Goal: Book appointment/travel/reservation

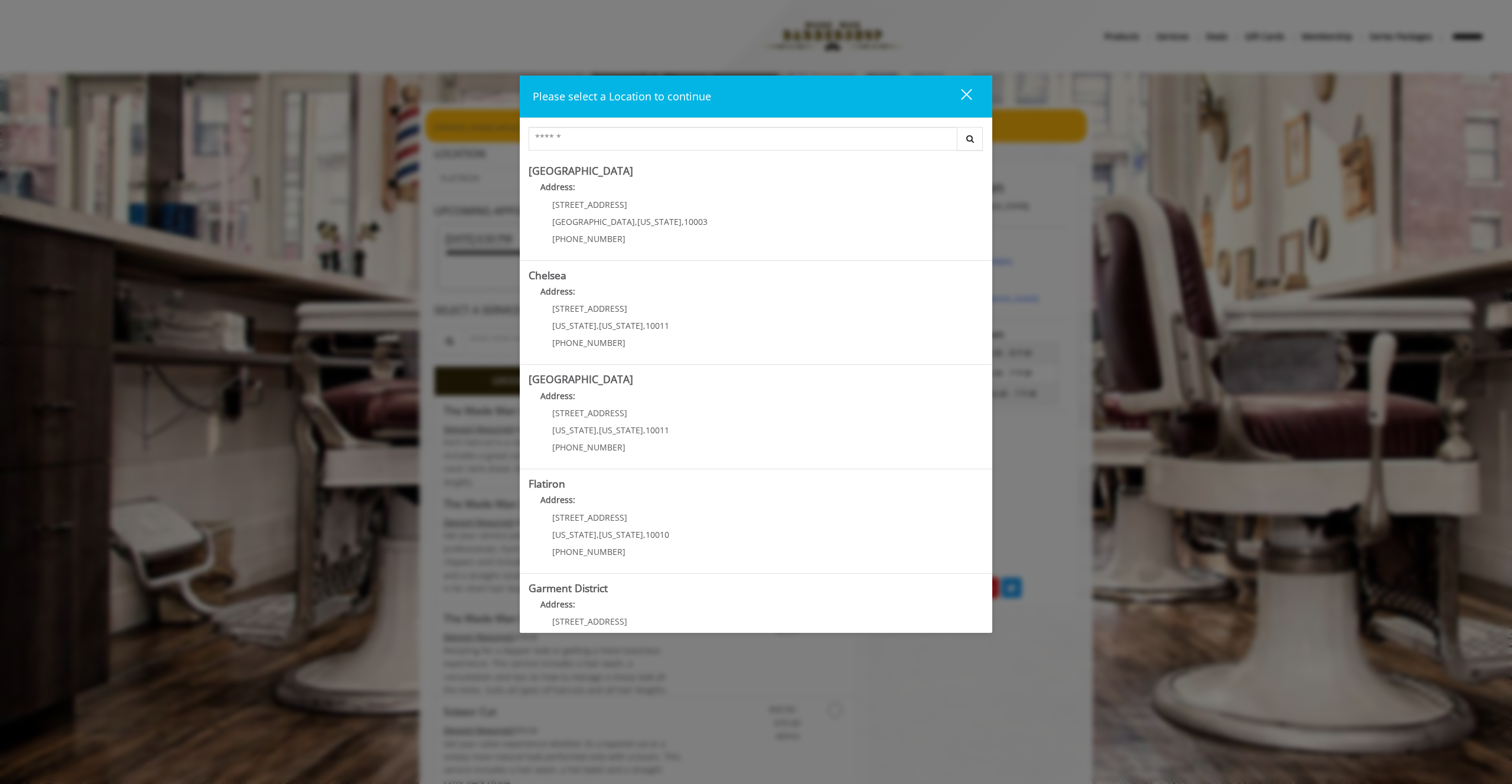
click at [966, 99] on div "close" at bounding box center [959, 96] width 24 height 18
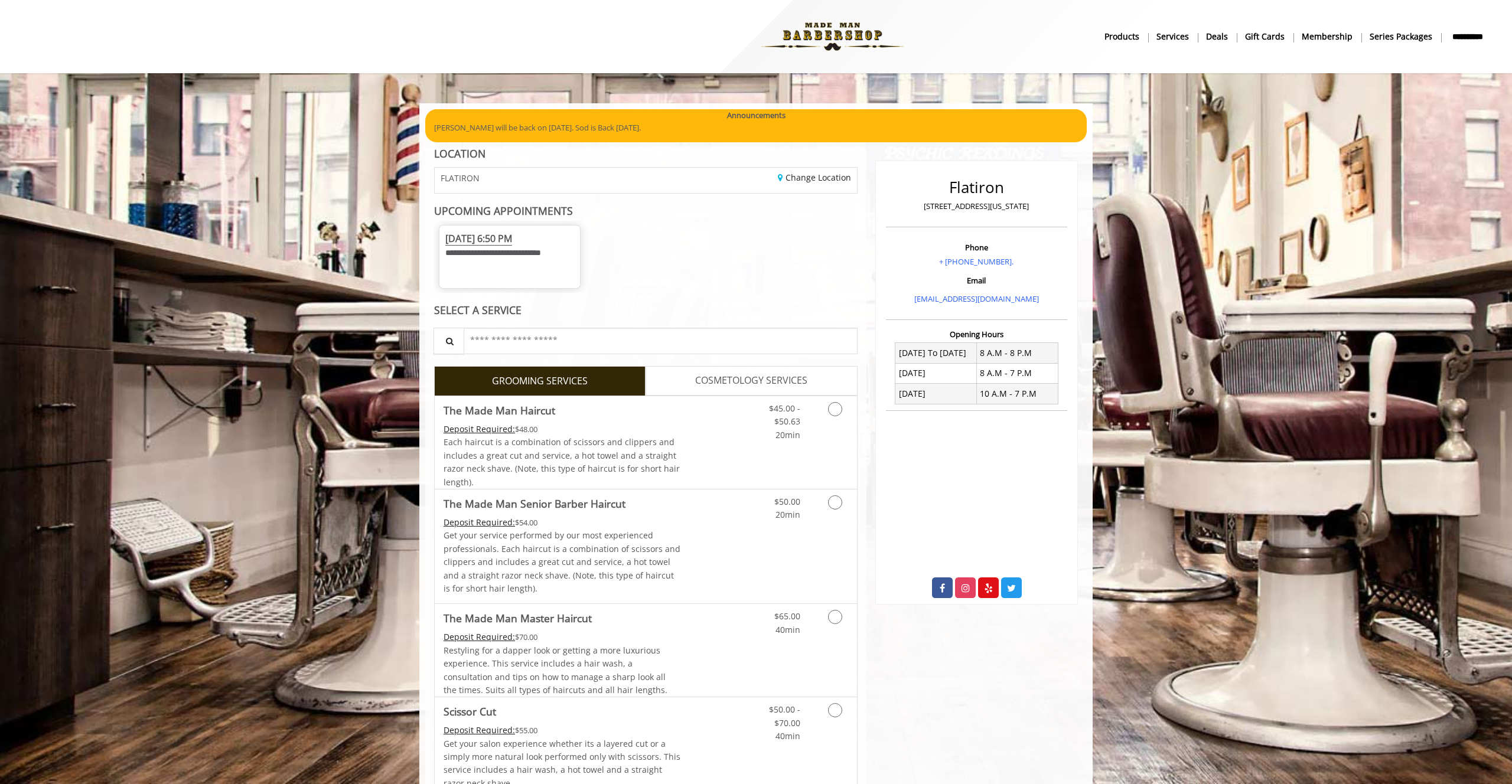
click at [490, 241] on span "Thu, Sep 18 2025 6:50 PM" at bounding box center [478, 238] width 67 height 14
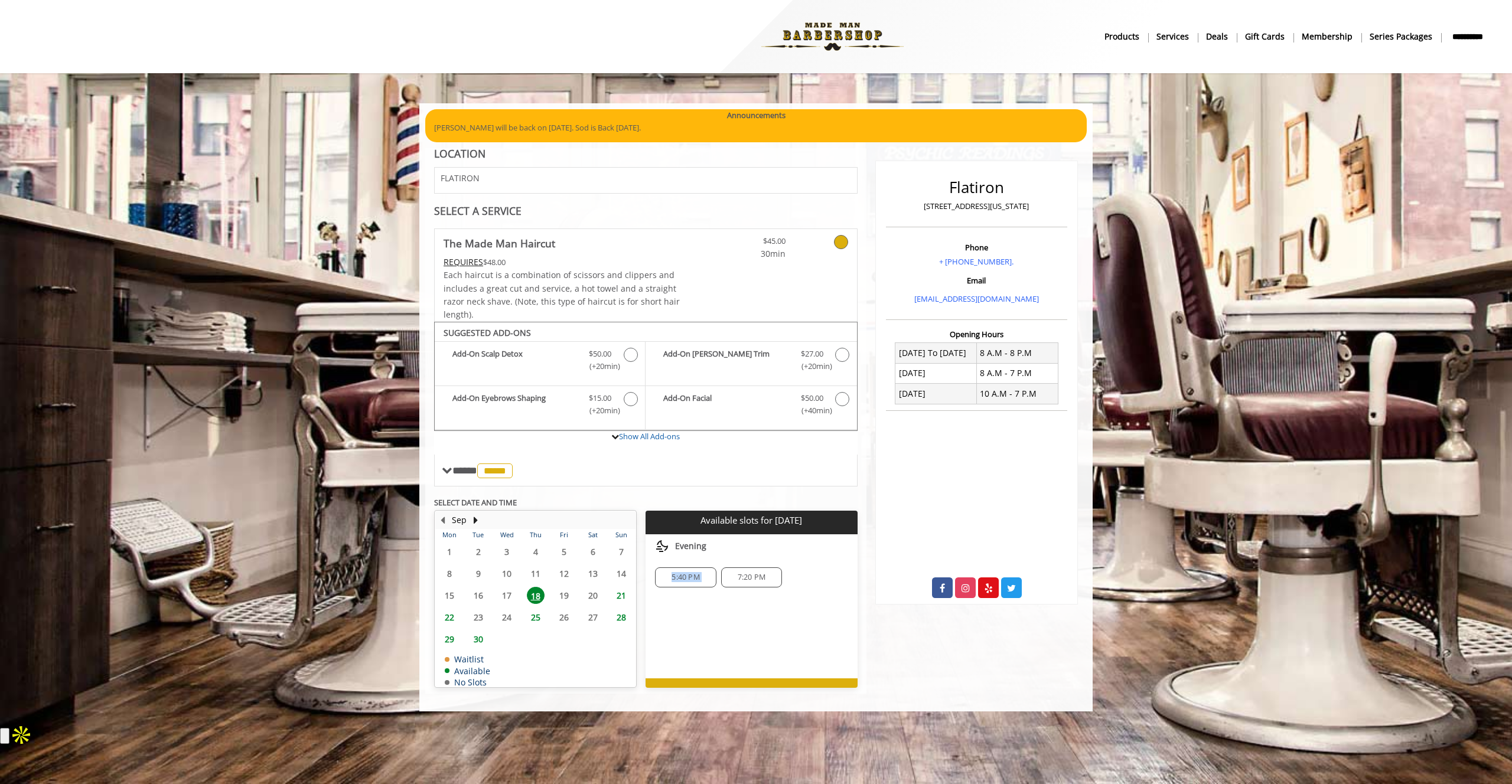
drag, startPoint x: 755, startPoint y: 557, endPoint x: 824, endPoint y: 567, distance: 69.7
click at [824, 567] on div "5:40 PM 7:20 PM" at bounding box center [752, 577] width 212 height 39
click at [690, 575] on span "5:40 PM" at bounding box center [685, 577] width 28 height 9
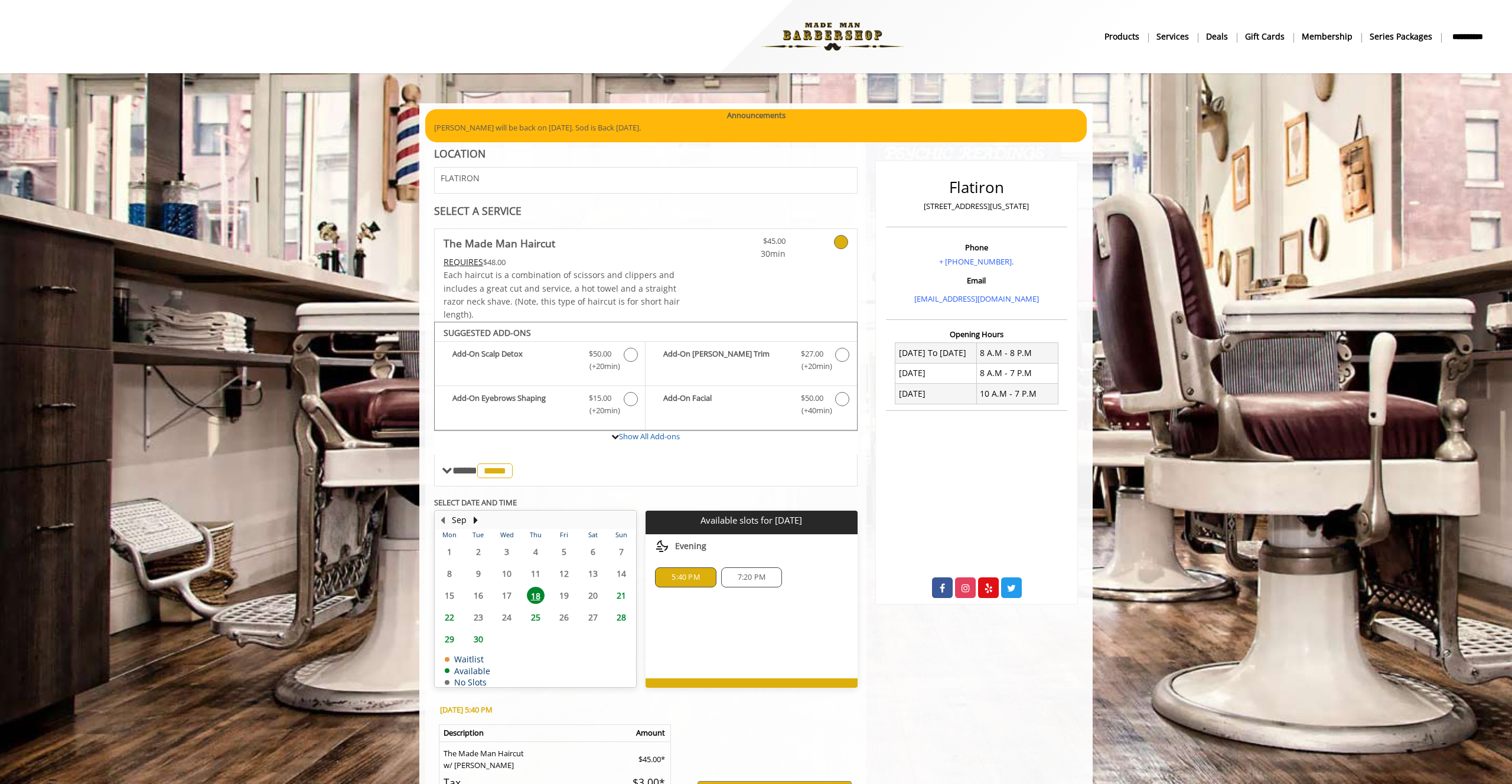
scroll to position [153, 0]
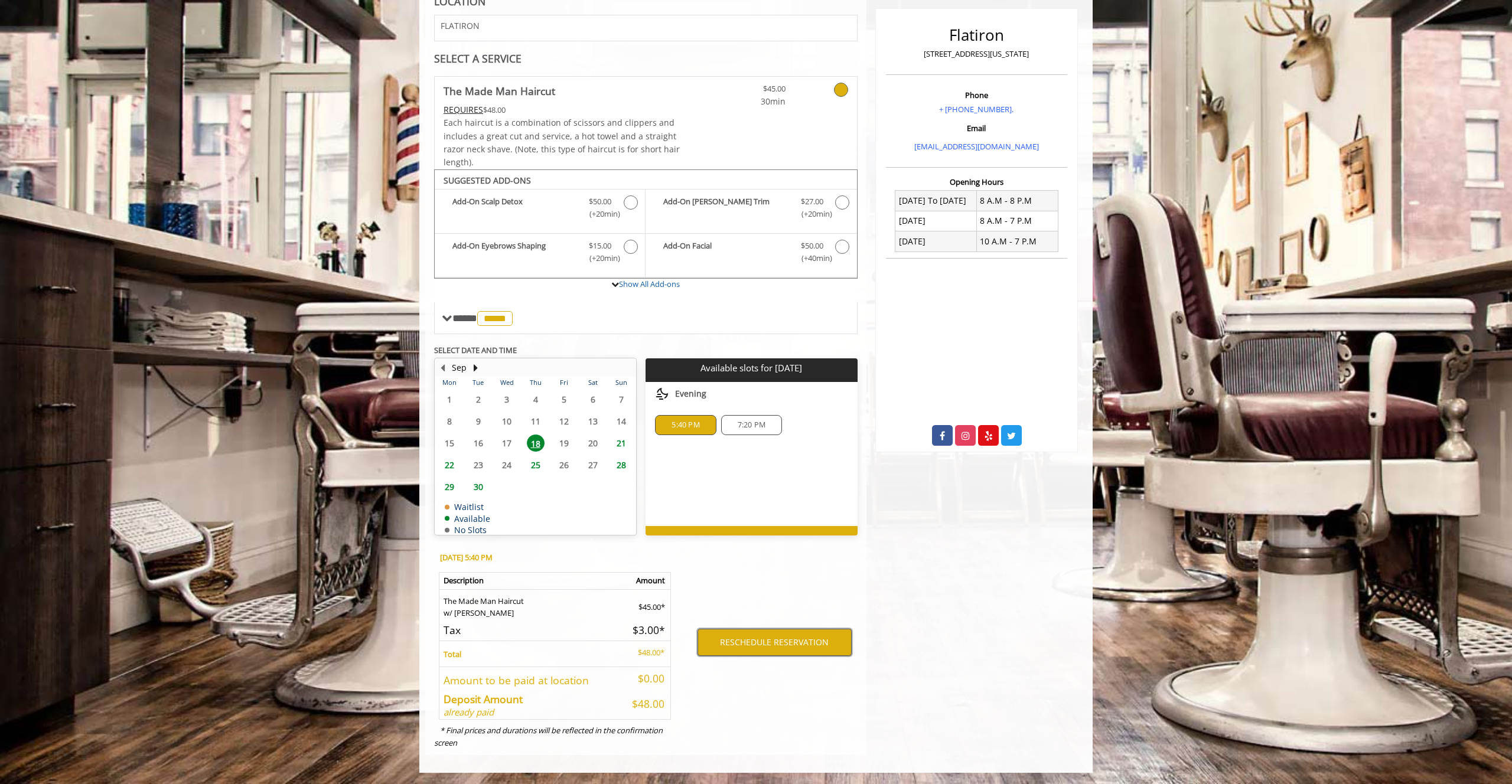
click at [768, 644] on button "RESCHEDULE RESERVATION" at bounding box center [775, 643] width 154 height 27
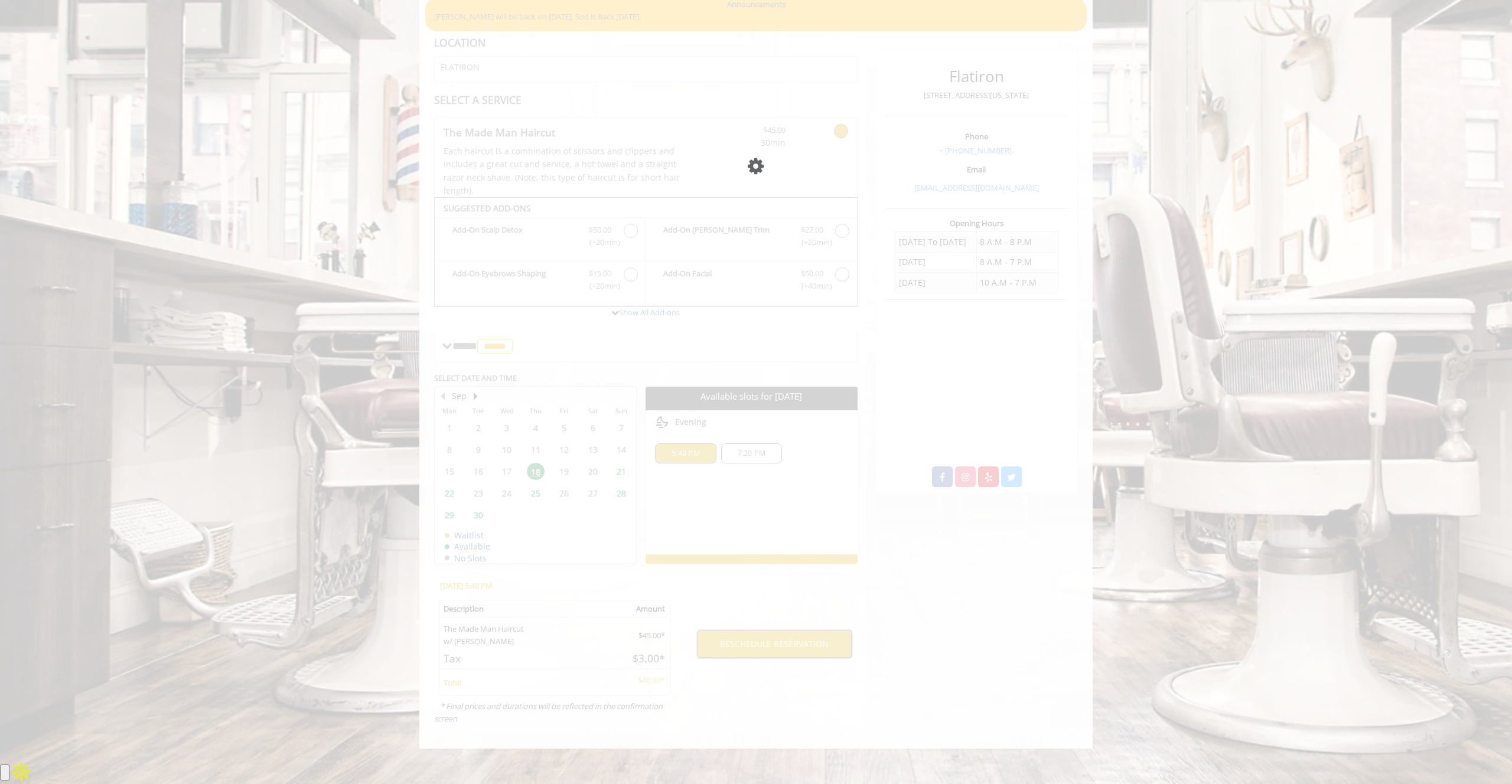
scroll to position [87, 0]
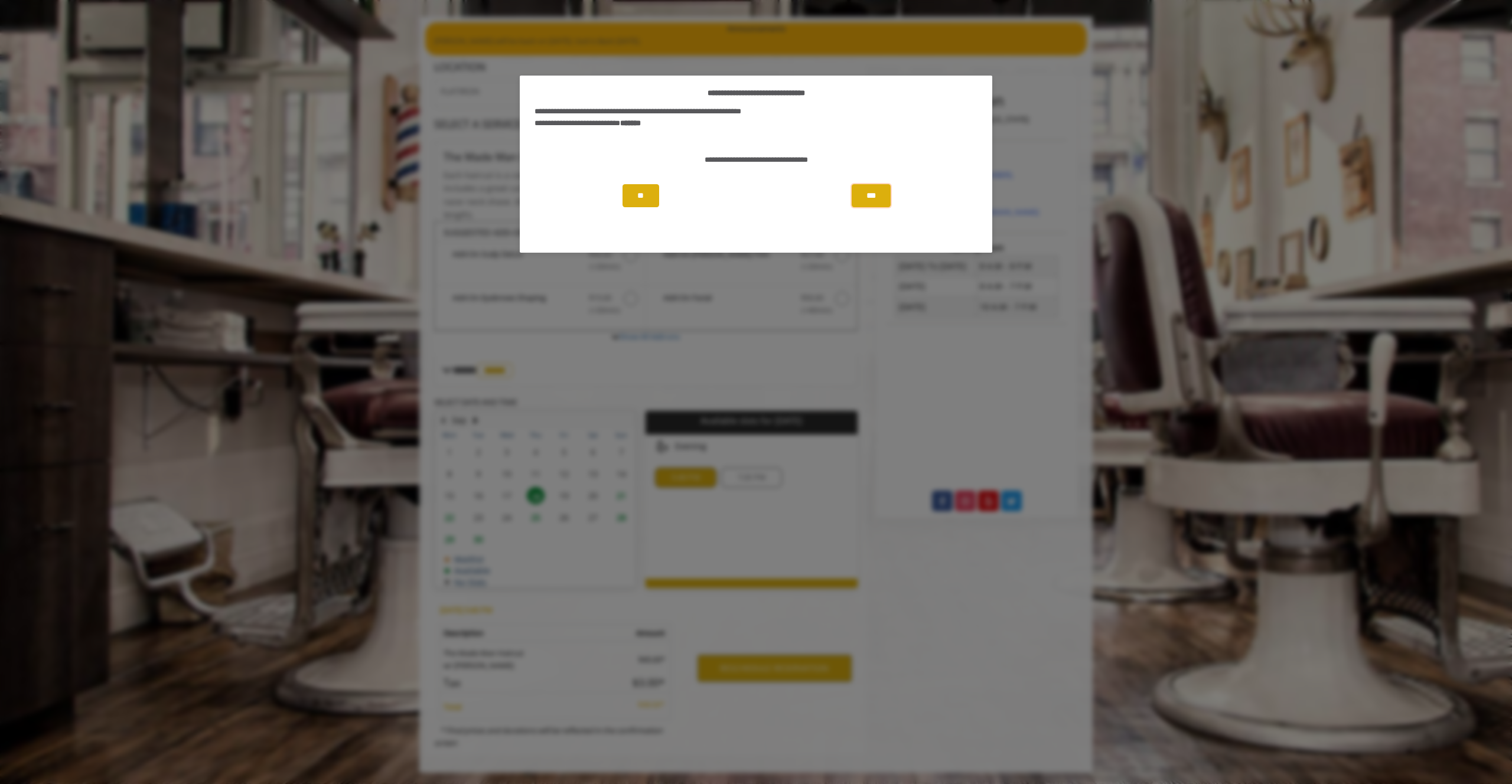
click at [882, 189] on button "***" at bounding box center [871, 196] width 39 height 23
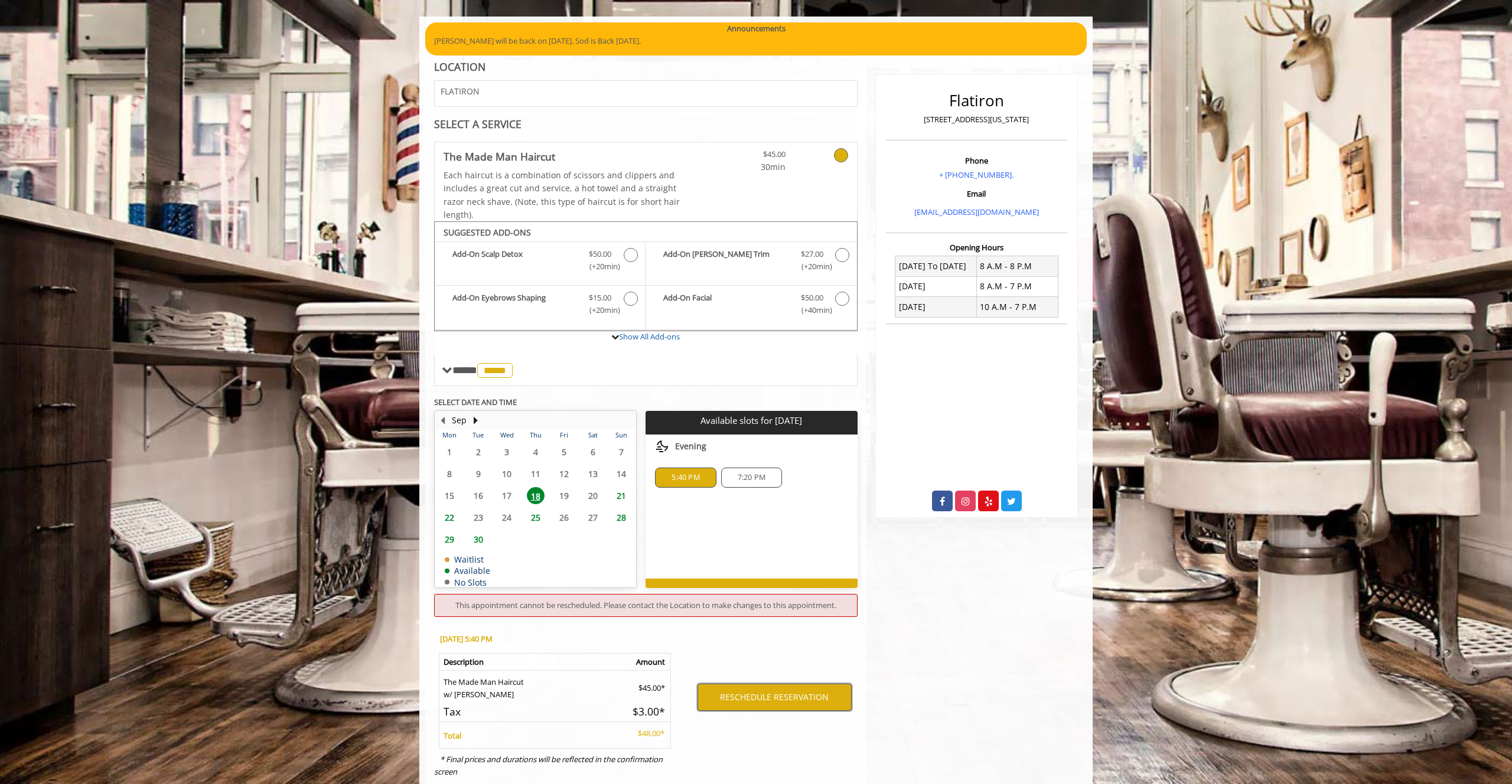
click at [750, 690] on button "RESCHEDULE RESERVATION" at bounding box center [775, 698] width 154 height 27
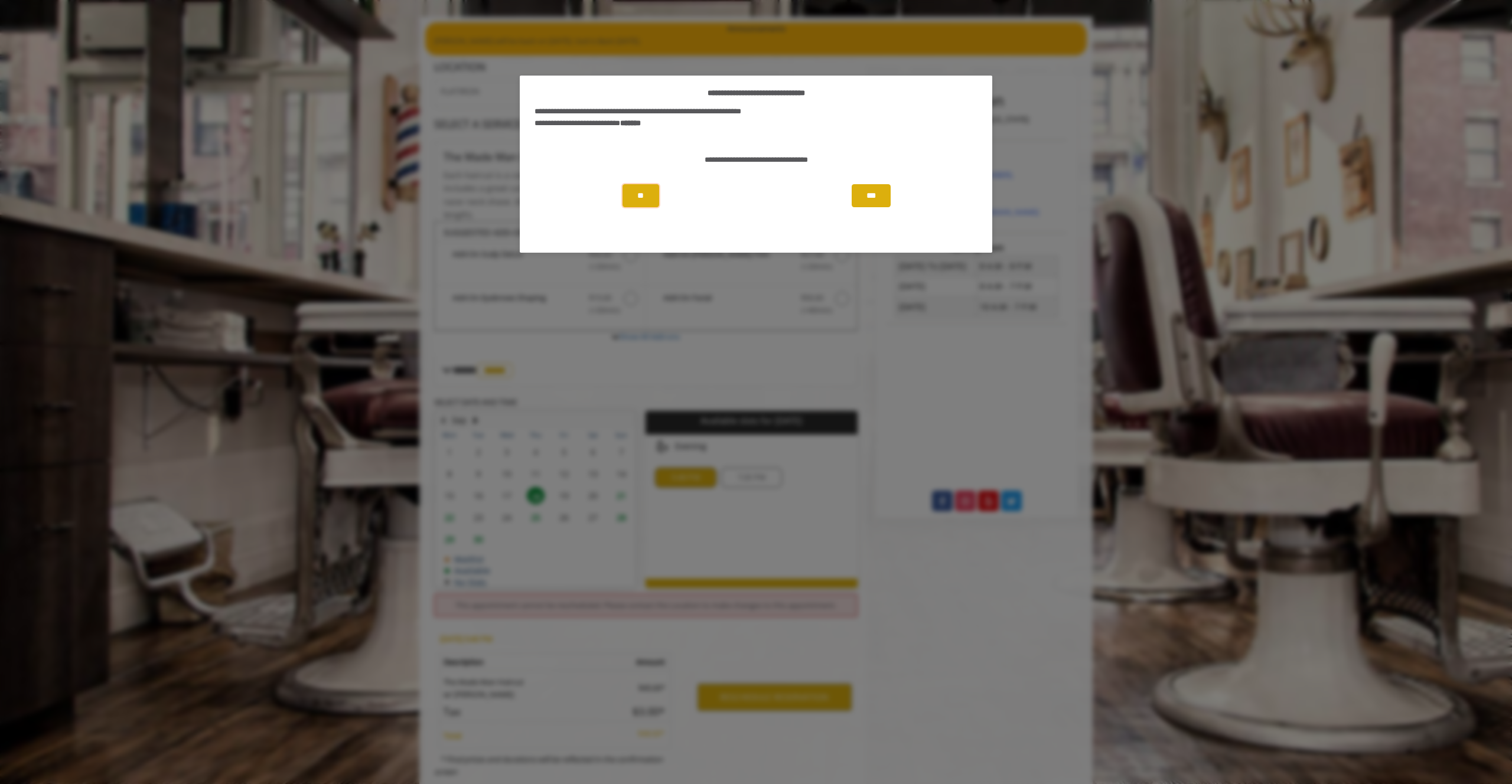
drag, startPoint x: 644, startPoint y: 186, endPoint x: 878, endPoint y: 198, distance: 234.3
click at [878, 198] on div "** ***" at bounding box center [756, 196] width 472 height 47
click at [878, 198] on button "***" at bounding box center [871, 196] width 39 height 23
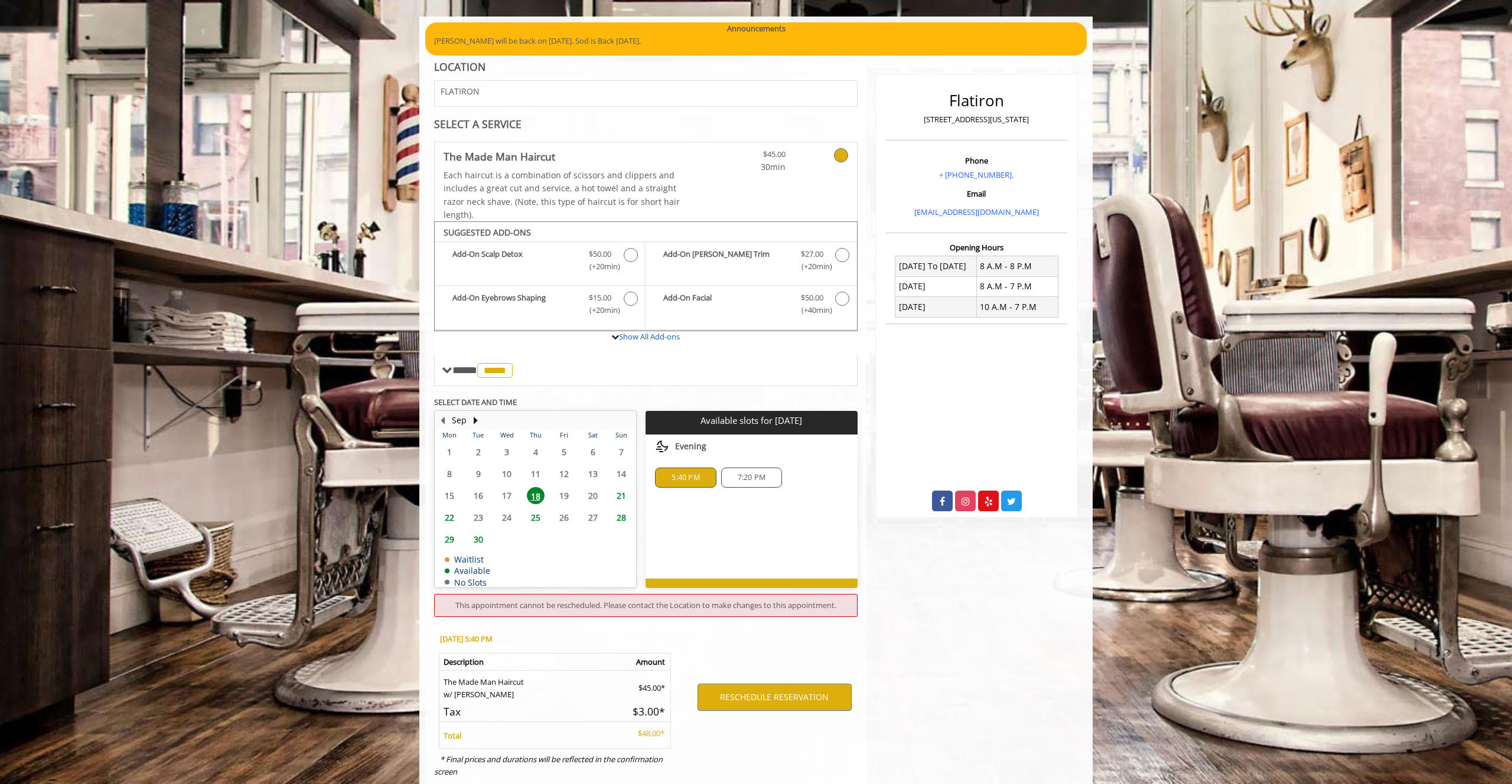
click at [735, 477] on span "7:20 PM" at bounding box center [752, 477] width 50 height 9
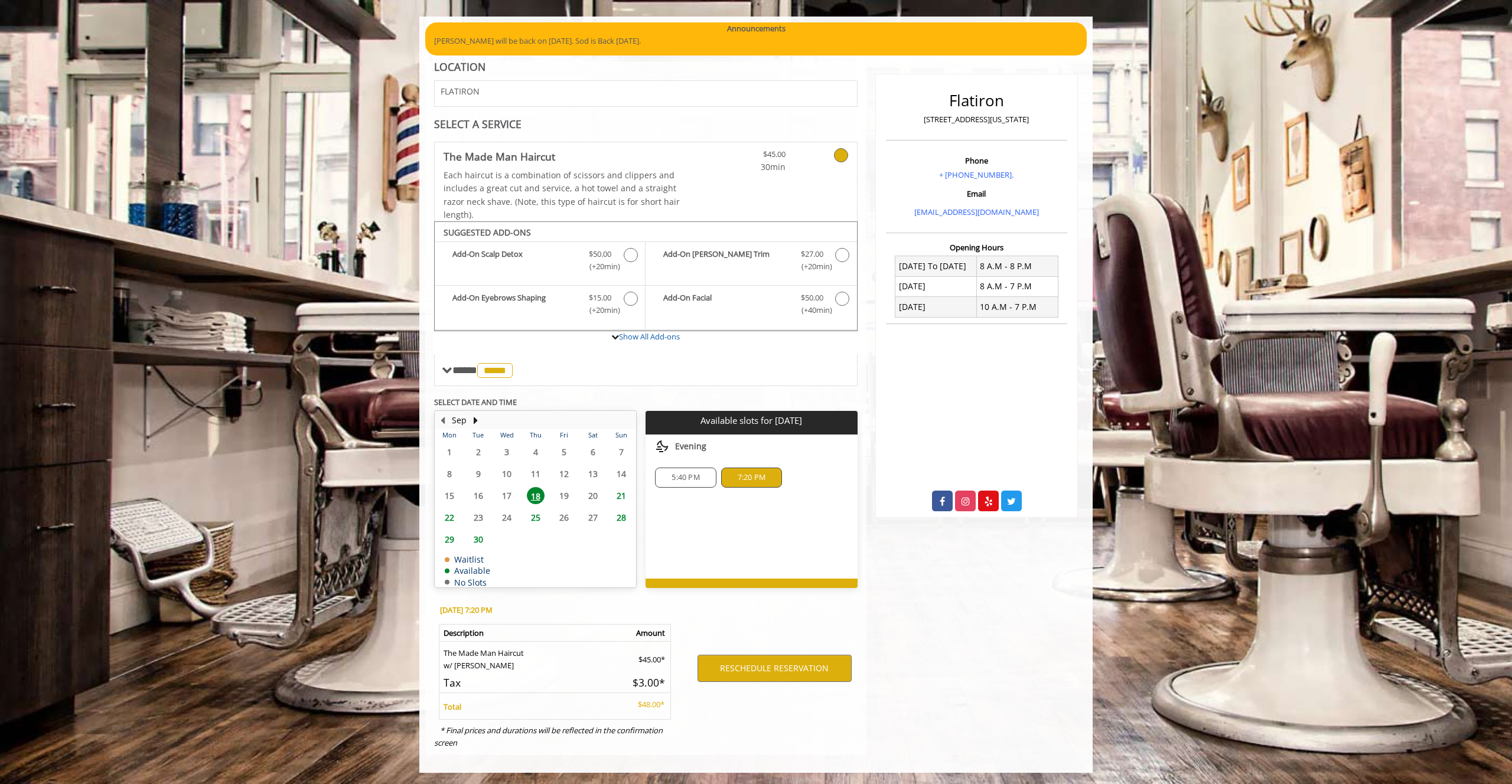
click at [681, 468] on div "5:40 PM" at bounding box center [685, 478] width 60 height 20
click at [744, 677] on button "RESCHEDULE RESERVATION" at bounding box center [775, 669] width 154 height 27
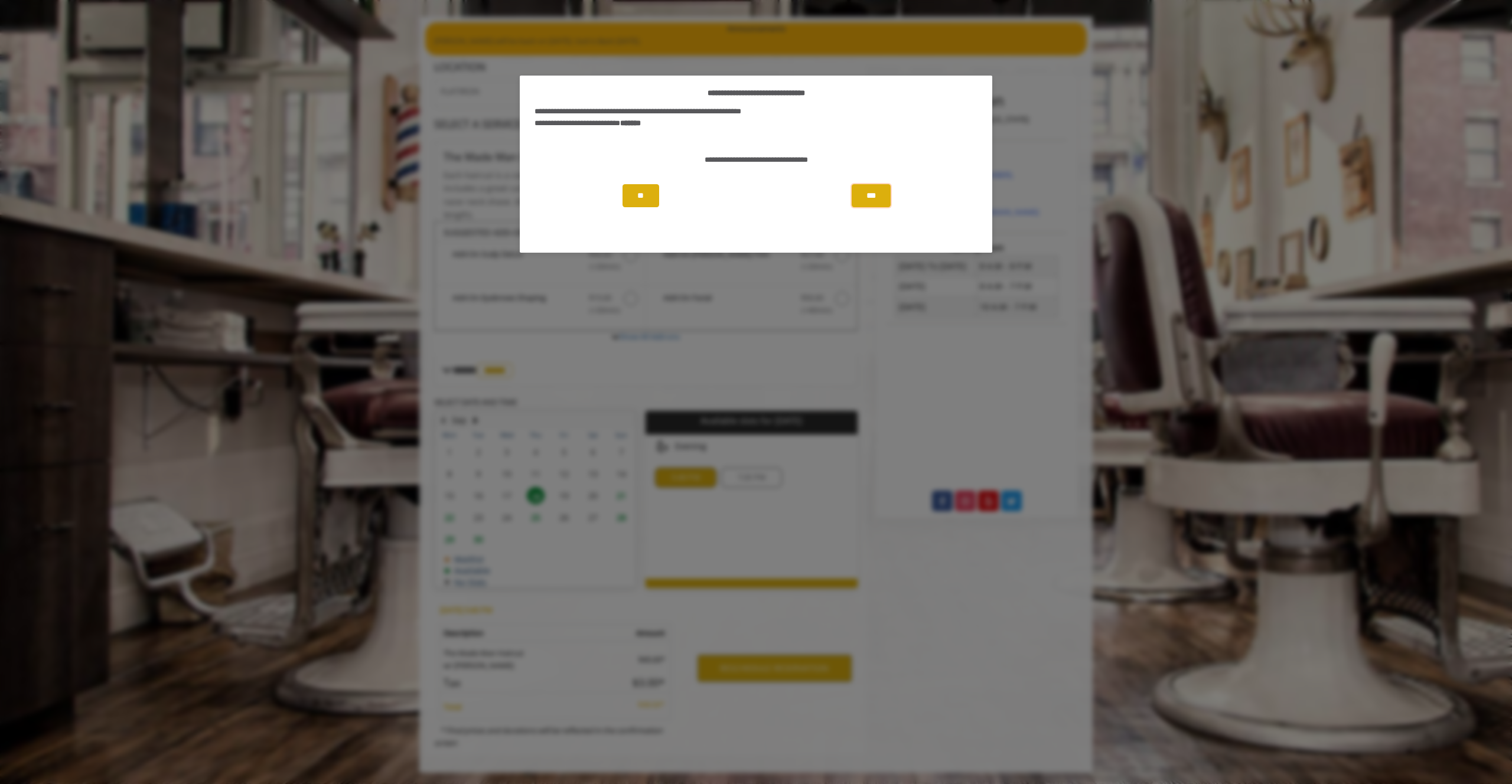
click at [870, 189] on button "***" at bounding box center [871, 196] width 39 height 23
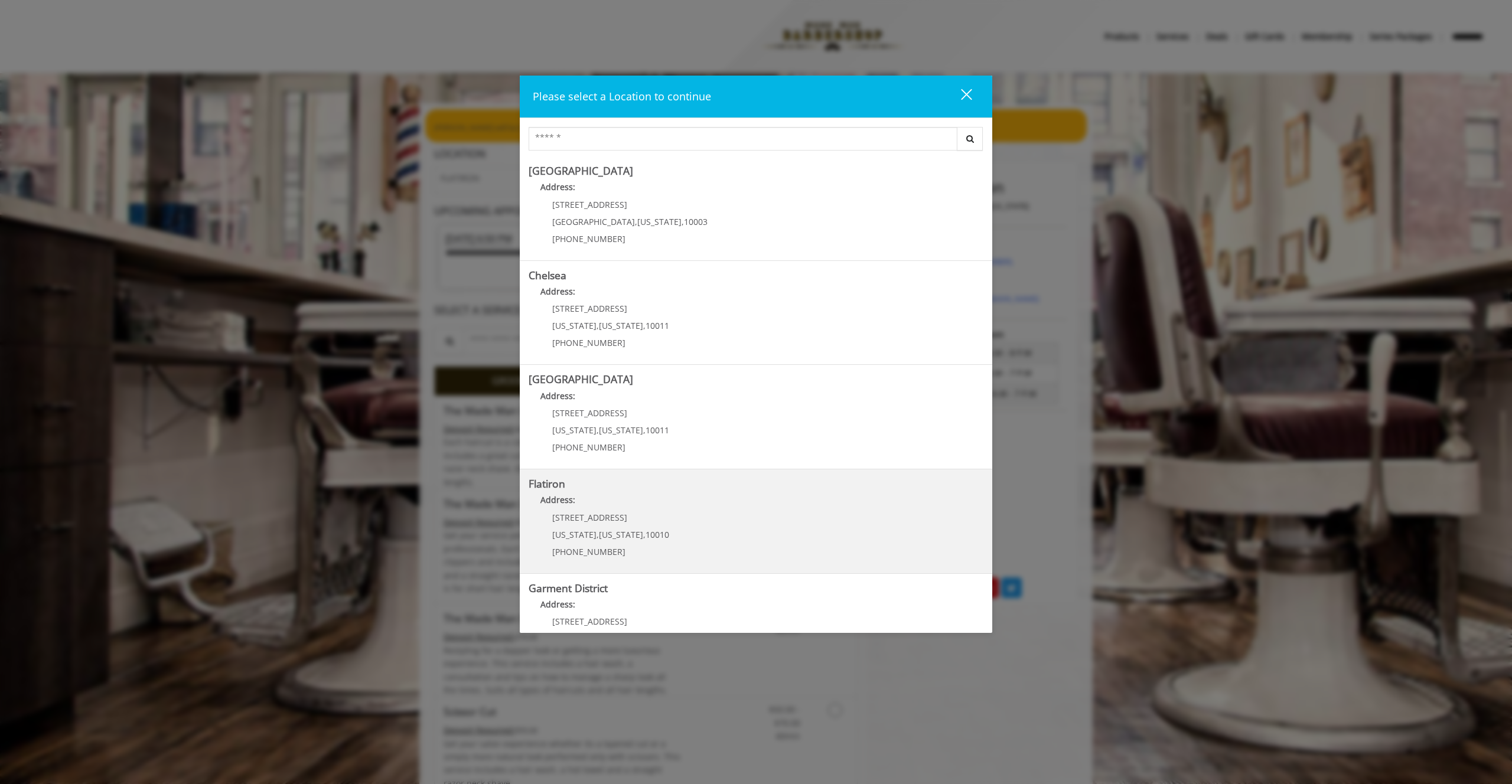
click at [762, 483] on h5 "Flatiron" at bounding box center [756, 484] width 455 height 12
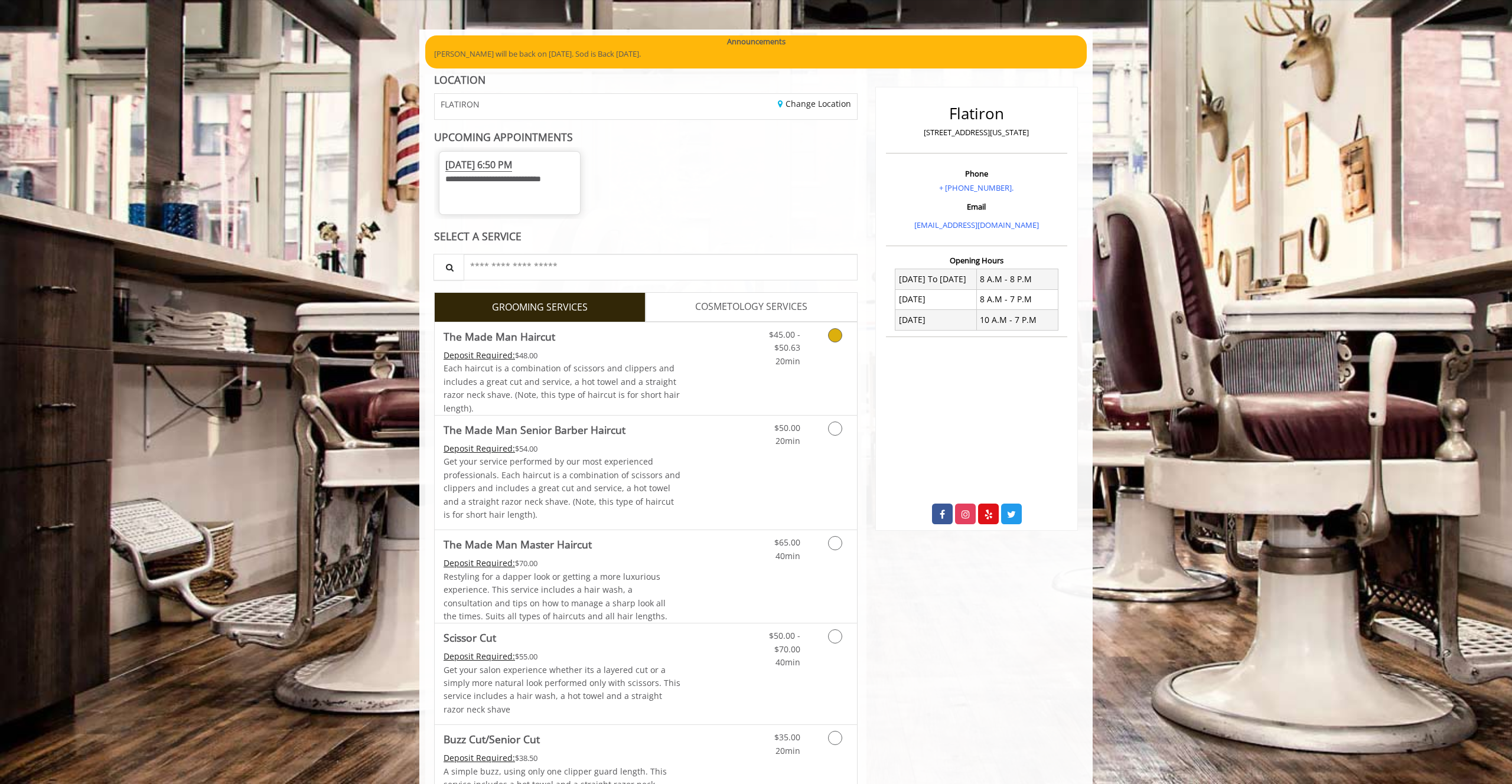
scroll to position [72, 0]
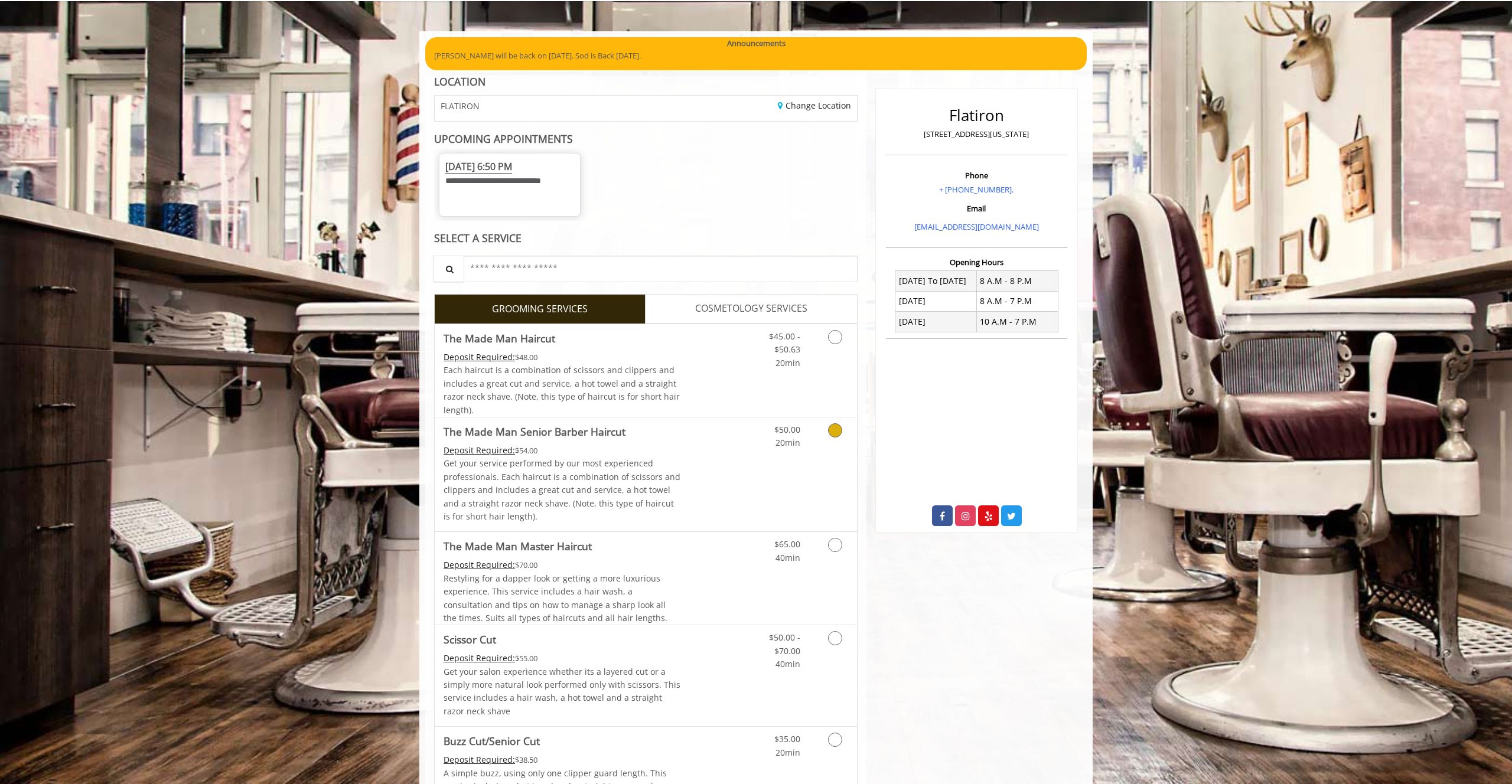
click at [761, 353] on link "$45.00 - $50.63 20min" at bounding box center [775, 346] width 49 height 45
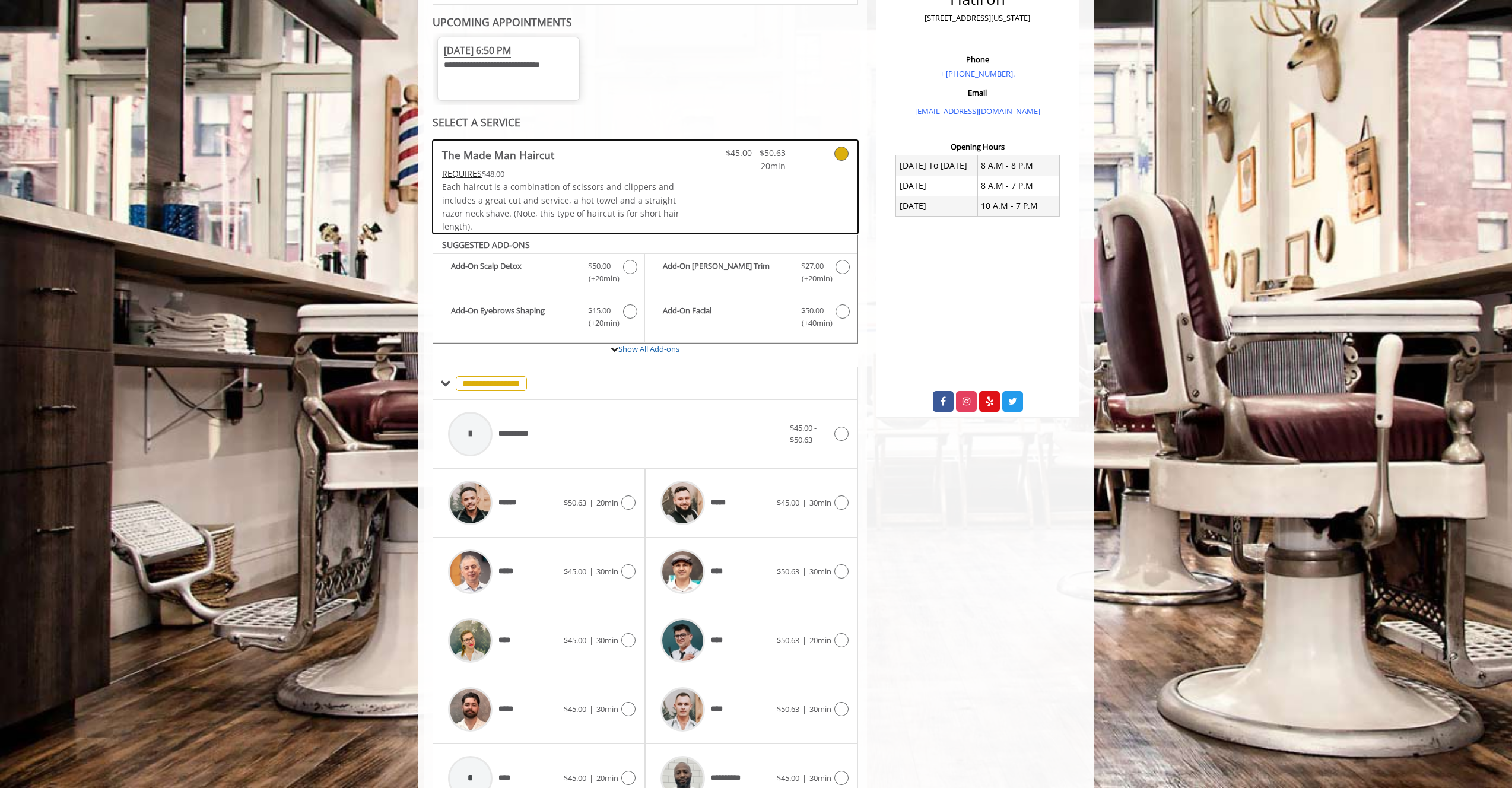
scroll to position [269, 0]
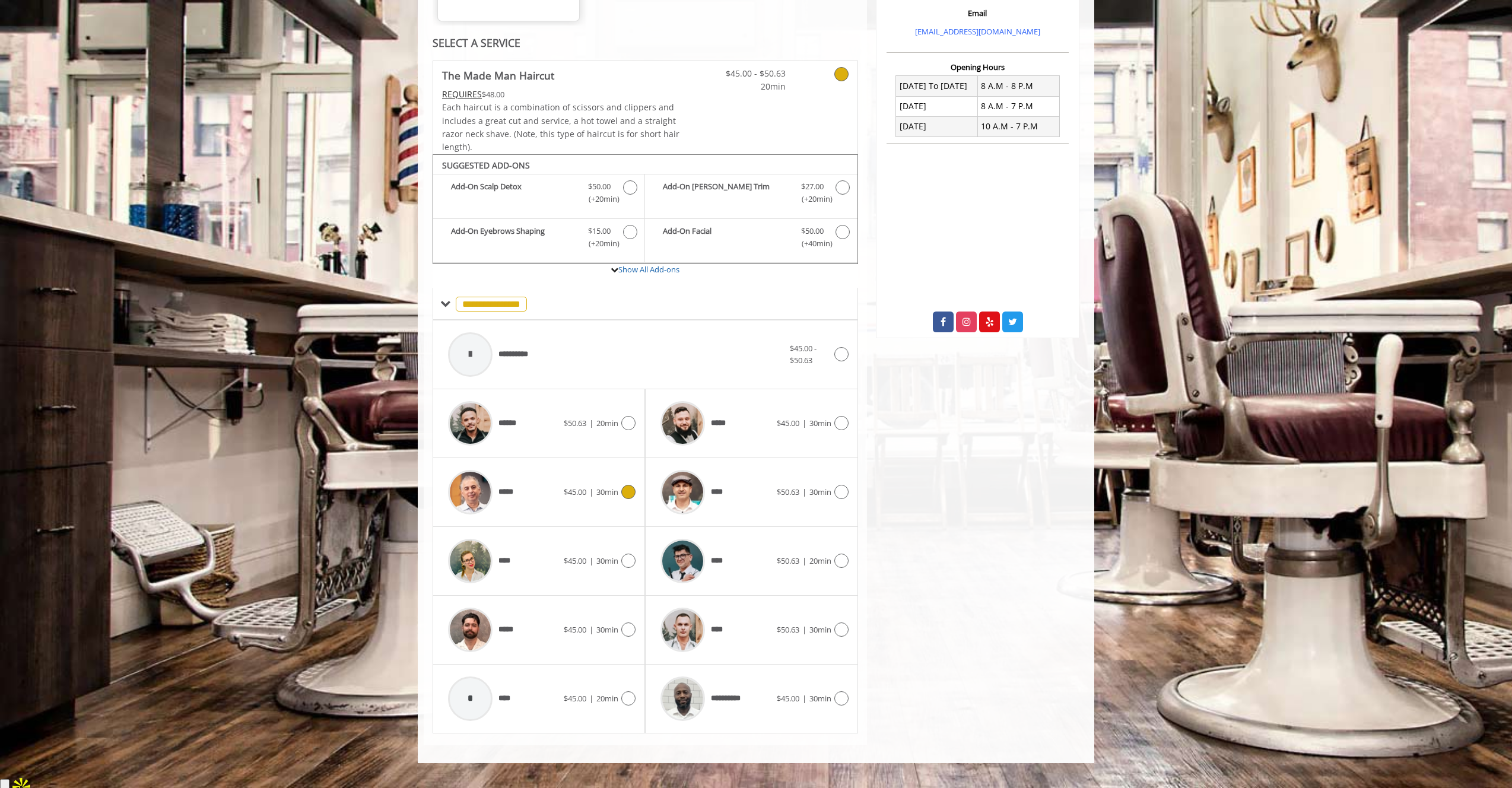
click at [559, 496] on div "*****" at bounding box center [503, 492] width 122 height 56
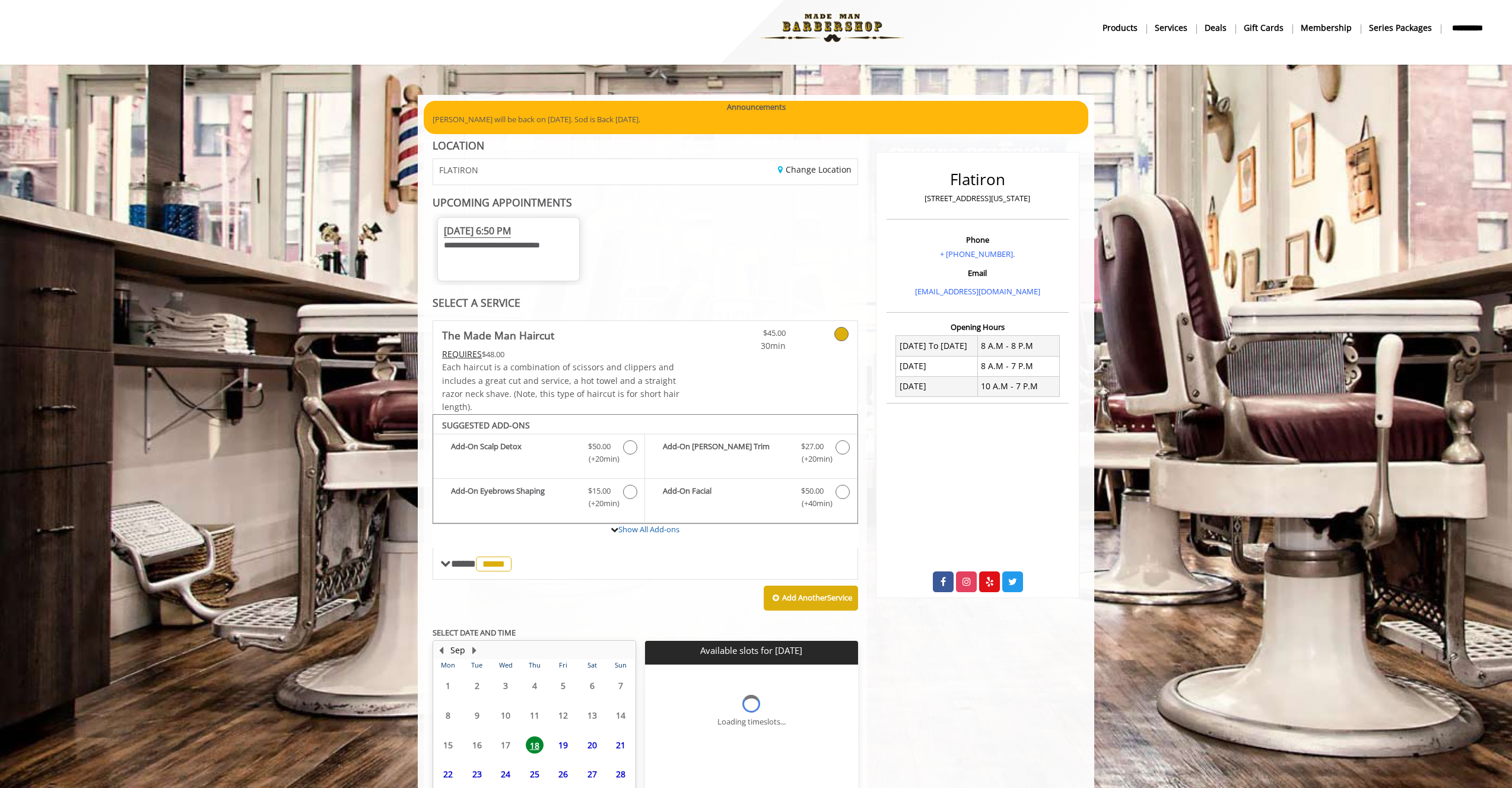
scroll to position [118, 0]
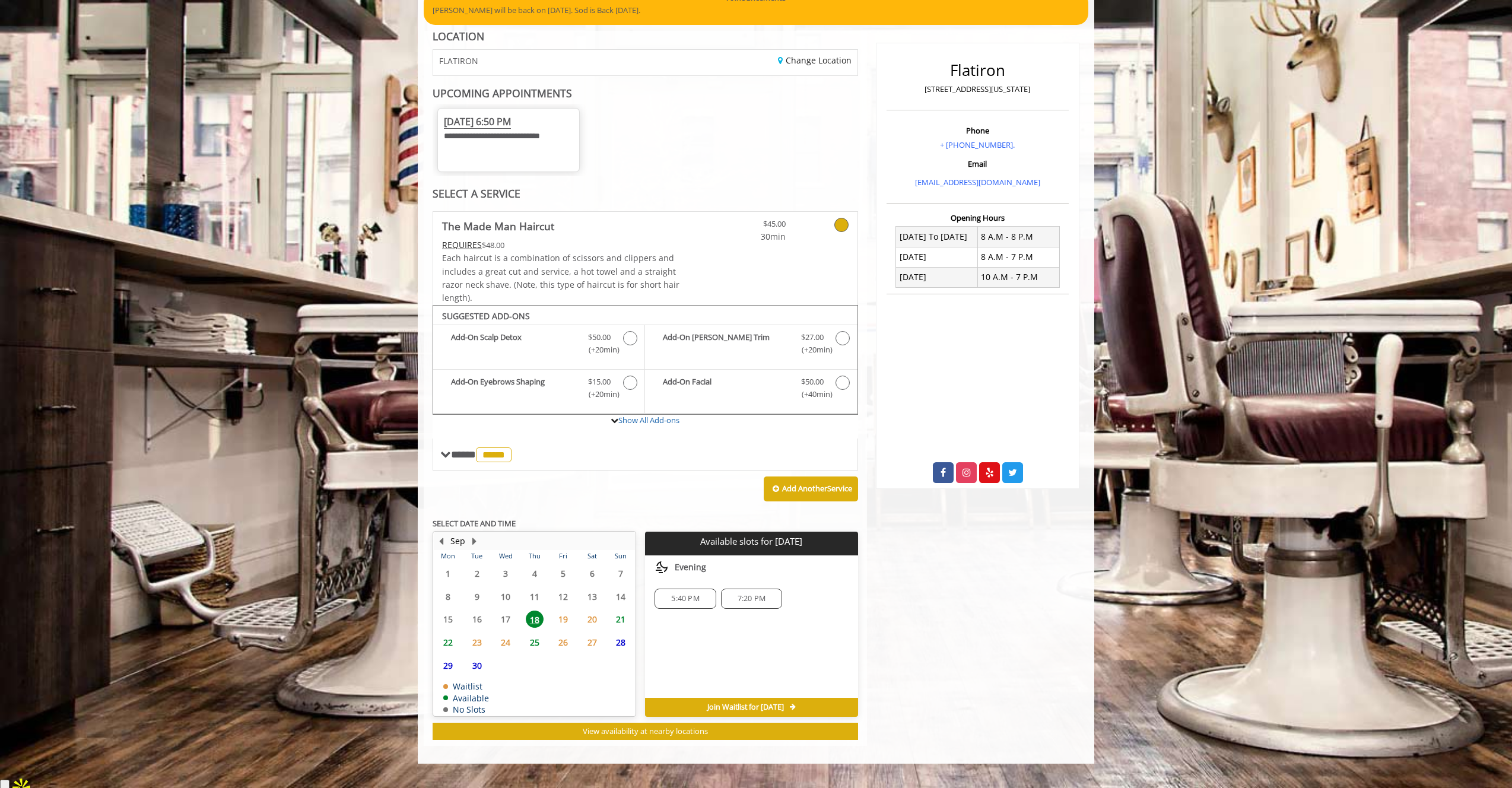
click at [703, 609] on div "5:40 PM" at bounding box center [685, 599] width 61 height 20
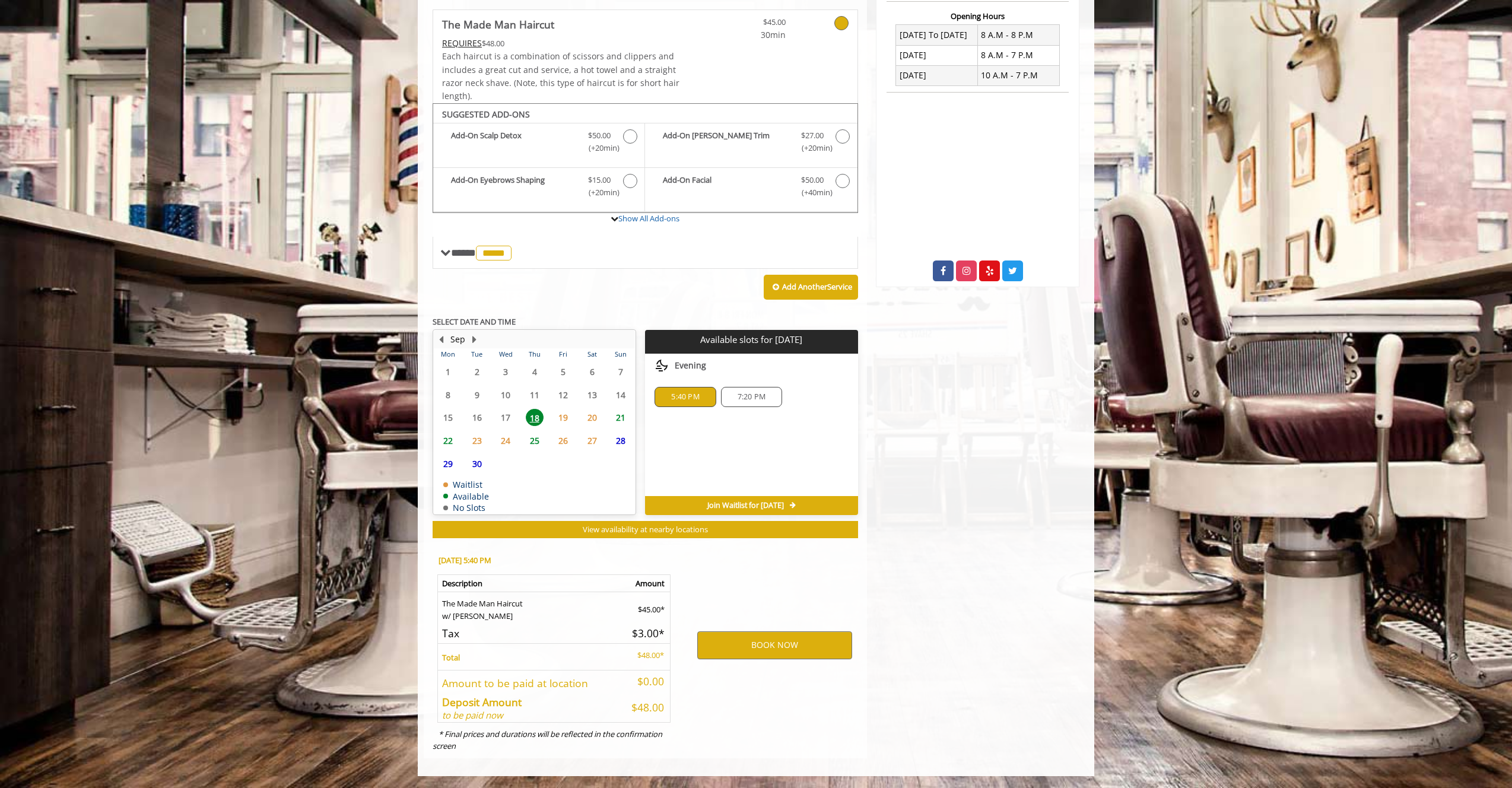
scroll to position [332, 0]
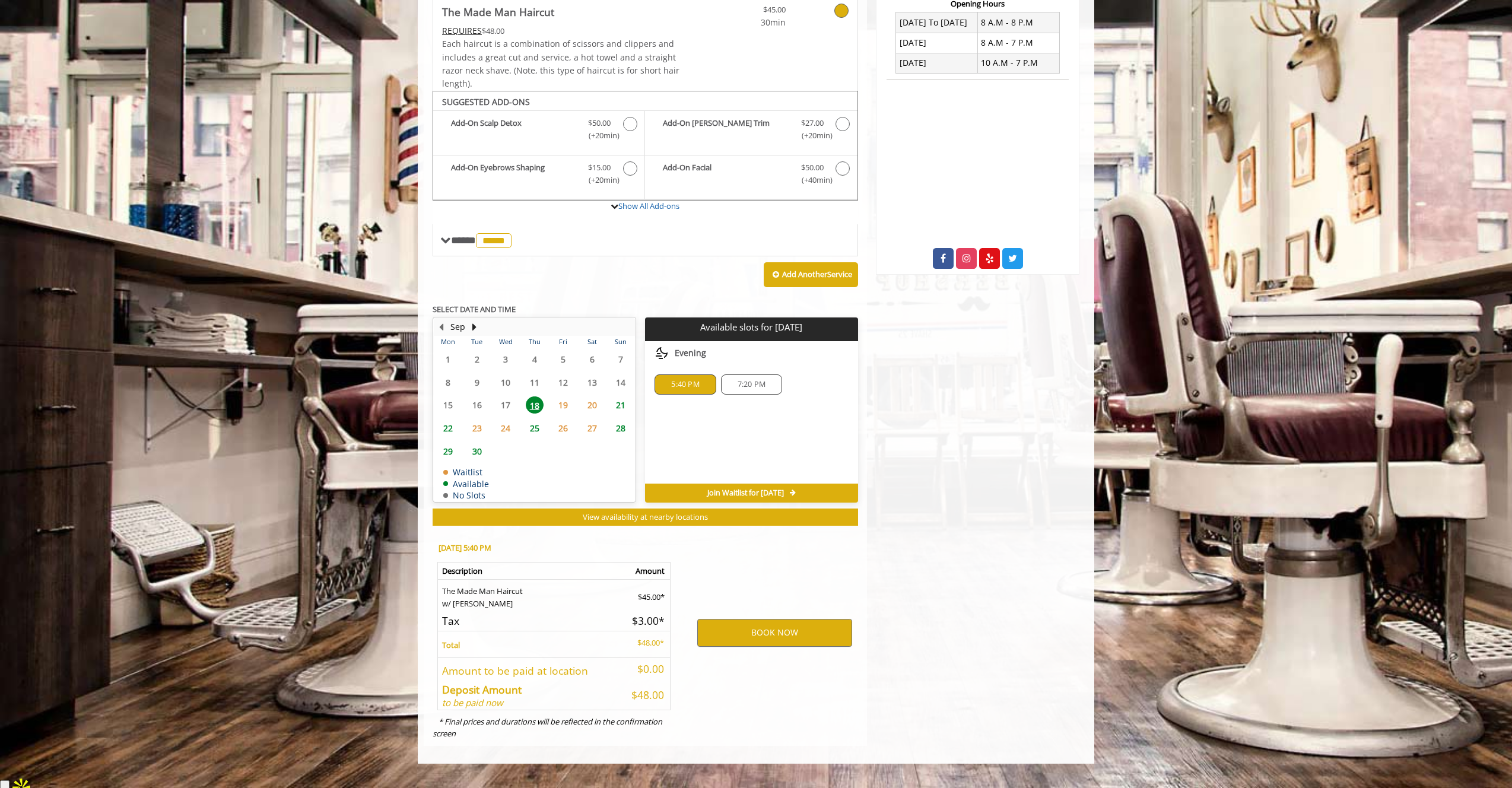
click at [751, 669] on div "BOOK NOW" at bounding box center [774, 633] width 184 height 203
click at [751, 646] on button "BOOK NOW" at bounding box center [775, 633] width 155 height 27
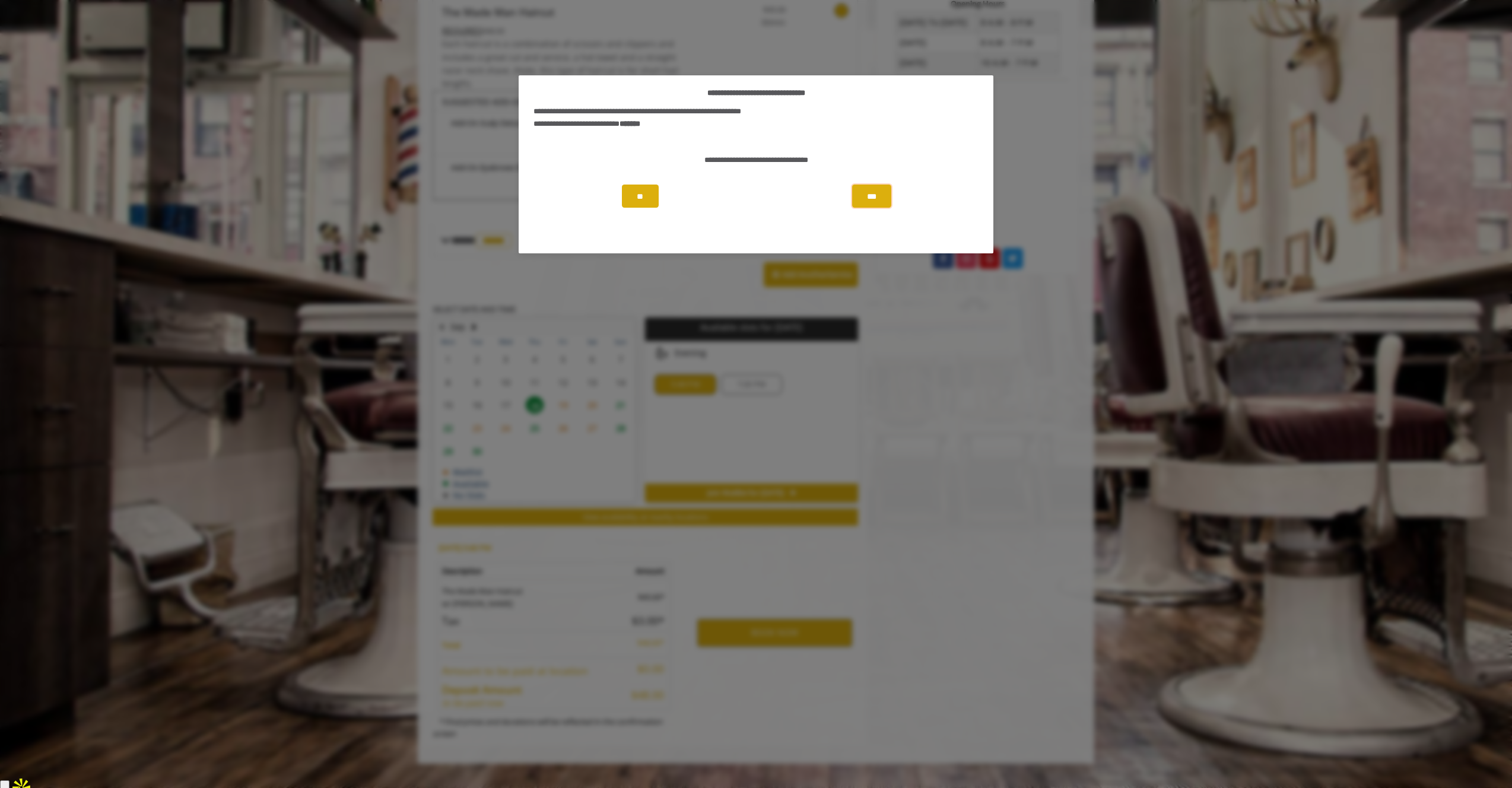
click at [890, 206] on button "***" at bounding box center [872, 196] width 39 height 23
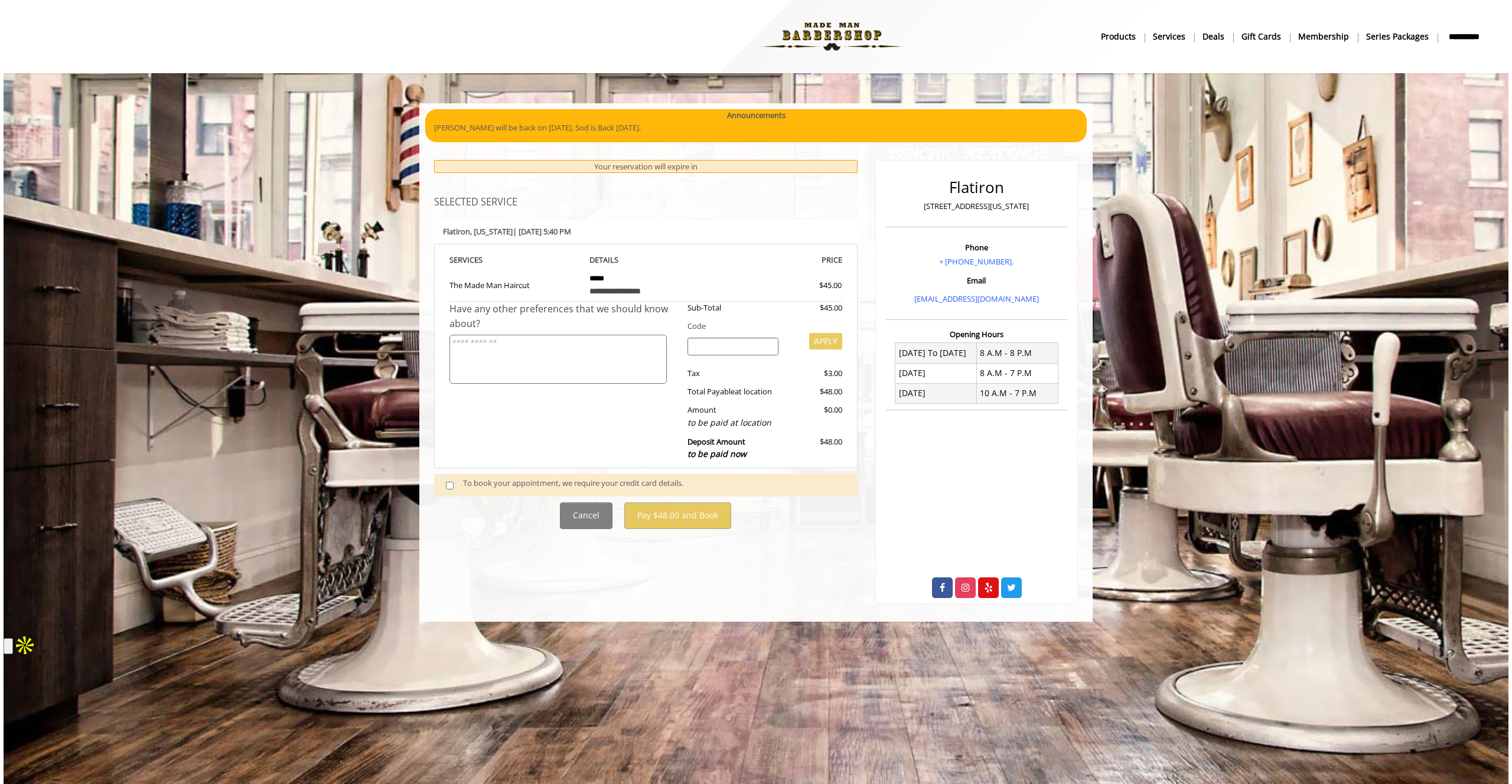
scroll to position [0, 0]
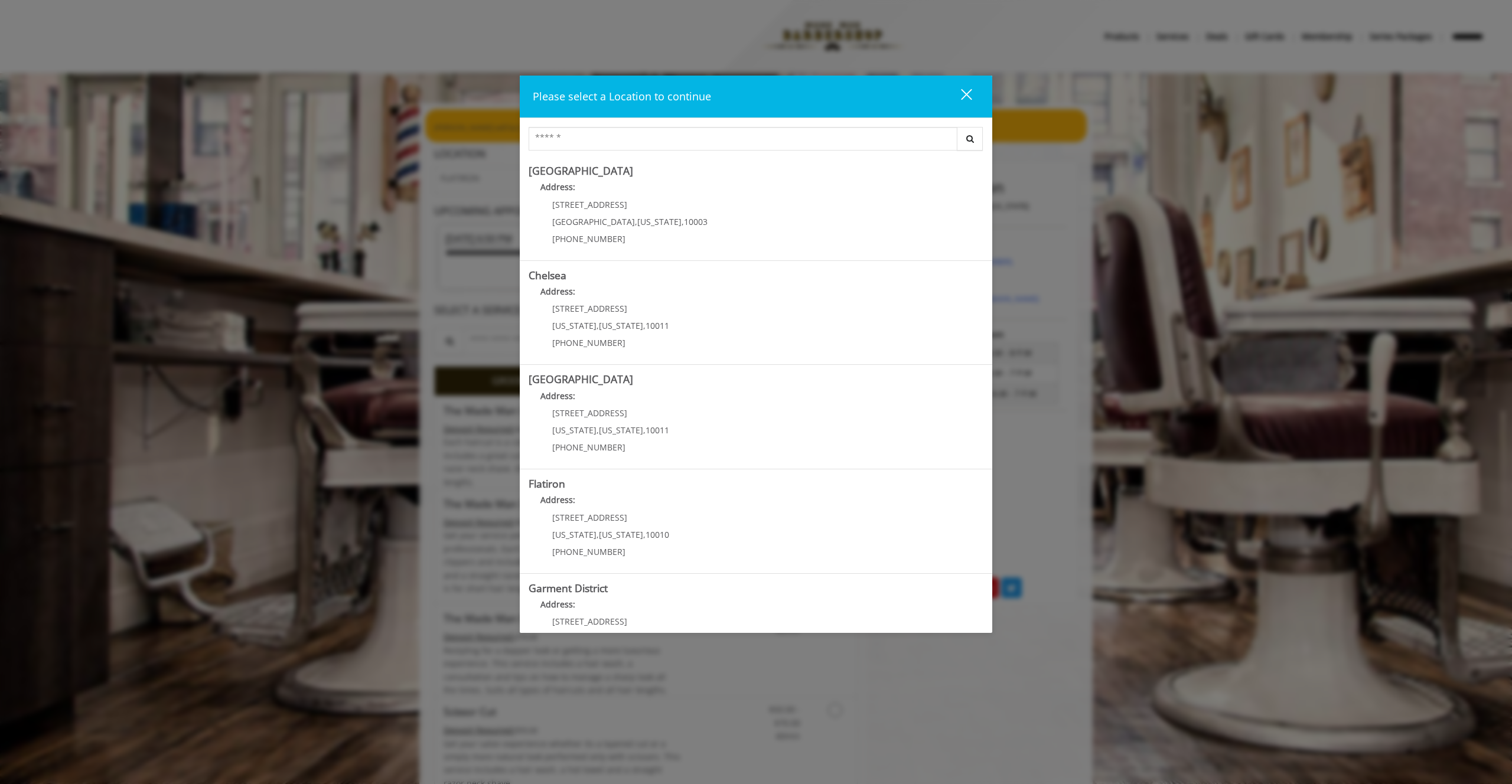
click at [968, 94] on div "close" at bounding box center [959, 96] width 24 height 18
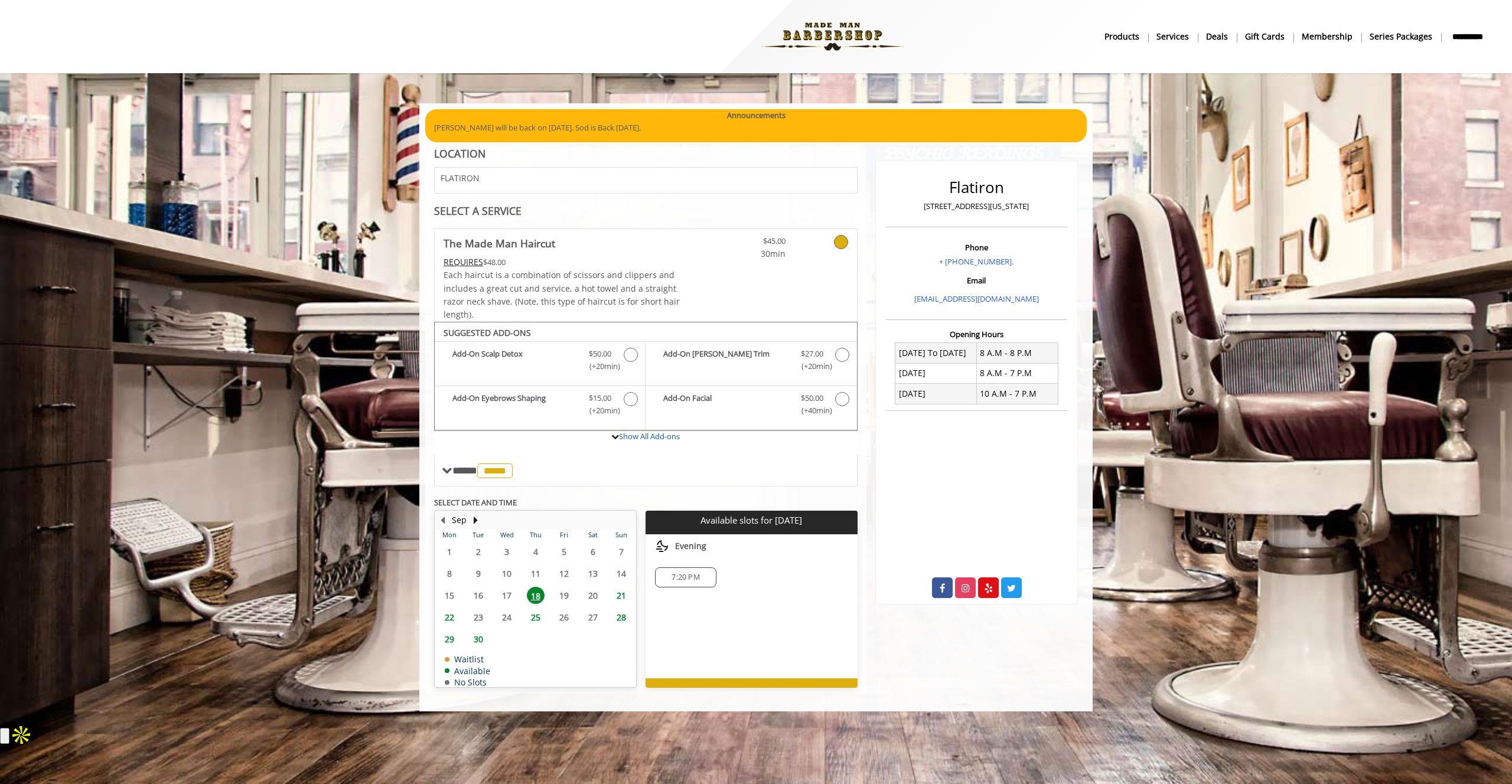
click at [920, 662] on div "Flatiron 10 E 23rd Street, New York Phone + (917) 475-1765. Email info@mademanb…" at bounding box center [976, 421] width 220 height 546
click at [564, 596] on table "Mon Tue Wed Thu Fri Sat Sun 1 2 3 4 5 6 7 8 9 10 11 12 13 14 15 16 17 18 19 20 …" at bounding box center [536, 608] width 200 height 158
click at [618, 597] on span "21" at bounding box center [621, 595] width 18 height 17
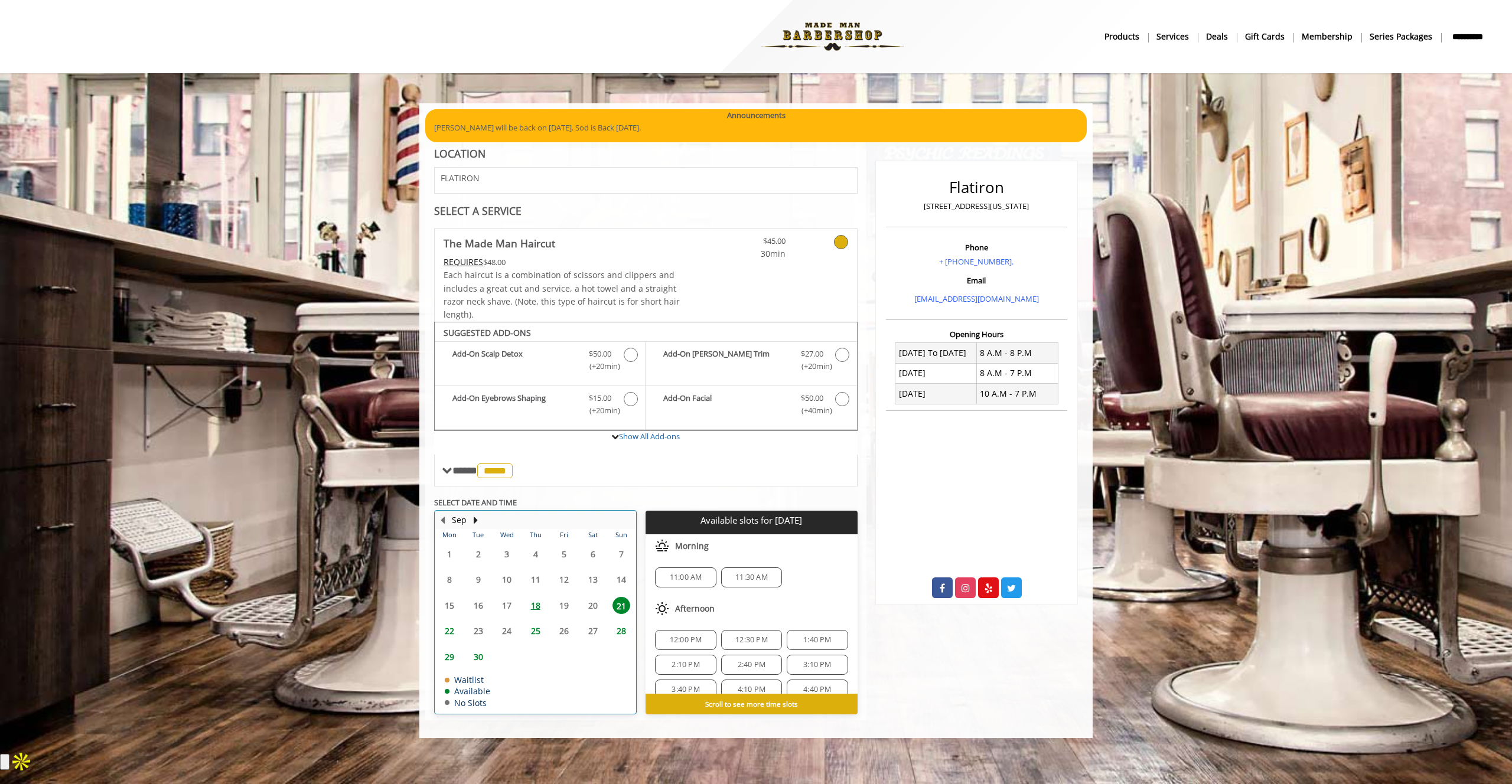
click at [536, 596] on td "18" at bounding box center [534, 606] width 28 height 26
